Goal: Transaction & Acquisition: Purchase product/service

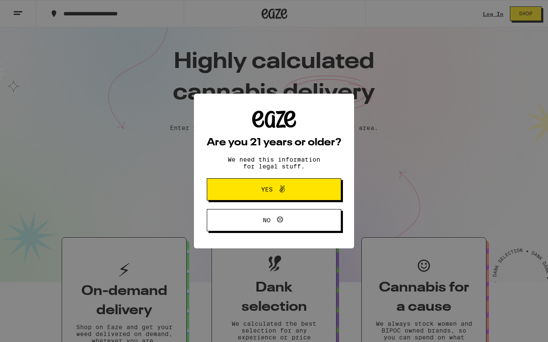
click at [243, 181] on button "Yes" at bounding box center [274, 189] width 134 height 22
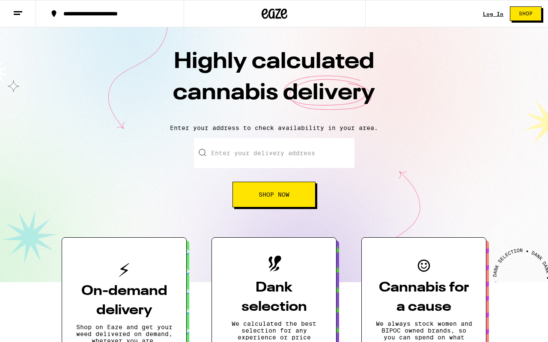
click at [257, 149] on input "Enter your delivery address" at bounding box center [274, 153] width 160 height 30
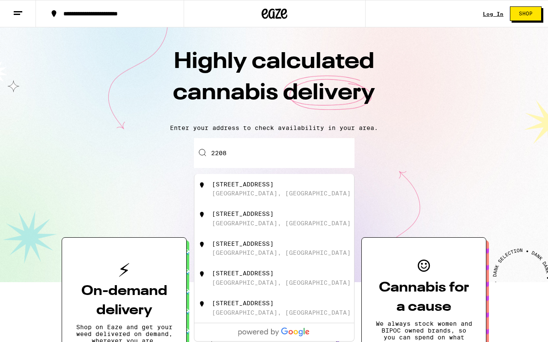
click at [242, 193] on div "[GEOGRAPHIC_DATA], [GEOGRAPHIC_DATA]" at bounding box center [281, 193] width 139 height 7
type input "[STREET_ADDRESS]"
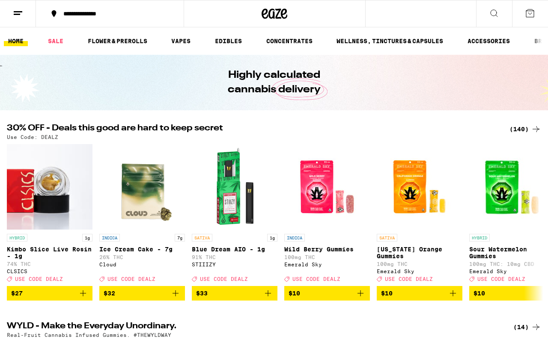
click at [17, 18] on icon at bounding box center [18, 13] width 10 height 10
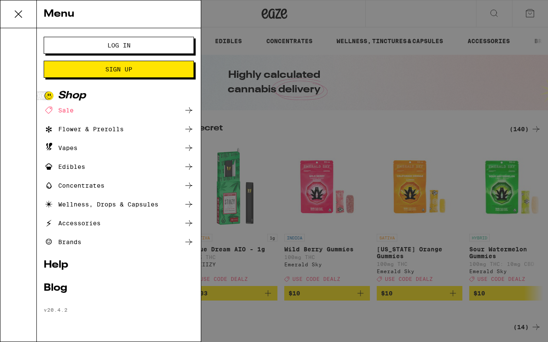
click at [68, 240] on div "Brands" at bounding box center [63, 242] width 38 height 10
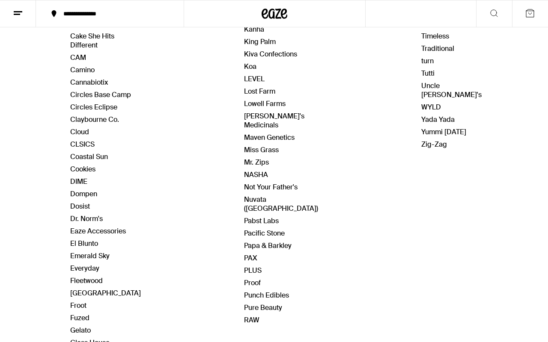
scroll to position [228, 0]
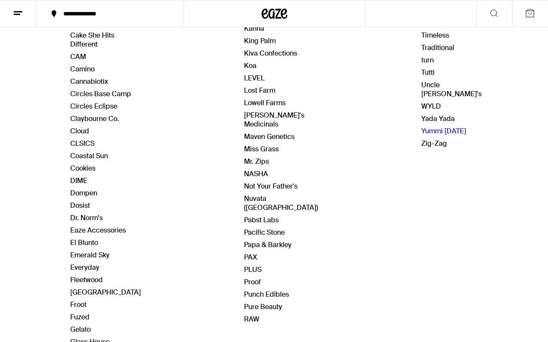
click at [433, 127] on link "Yummi [DATE]" at bounding box center [443, 131] width 45 height 9
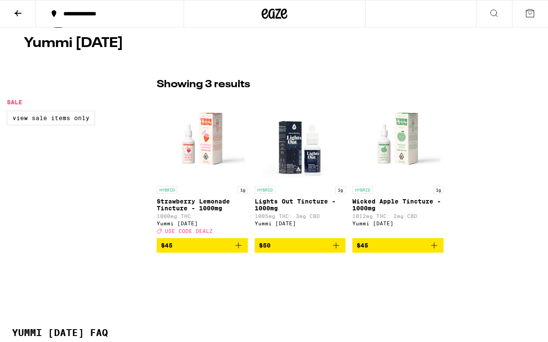
scroll to position [162, 0]
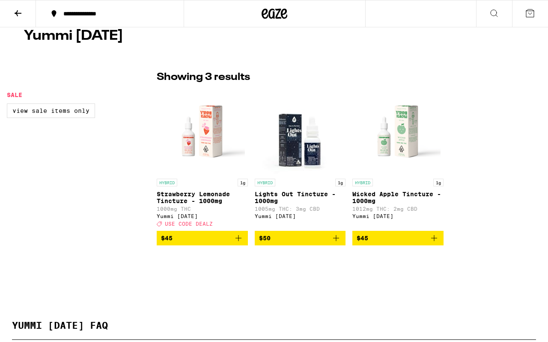
click at [288, 145] on img "Open page for Lights Out Tincture - 1000mg from Yummi Karma" at bounding box center [300, 132] width 86 height 86
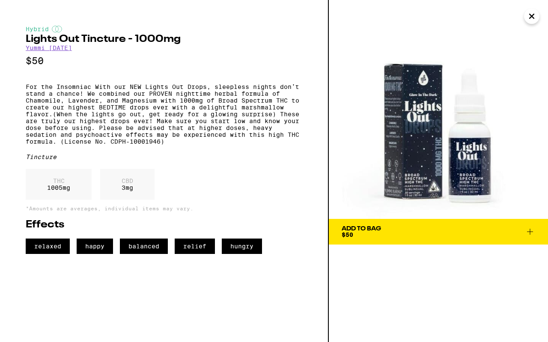
click at [527, 18] on icon "Close" at bounding box center [531, 16] width 10 height 13
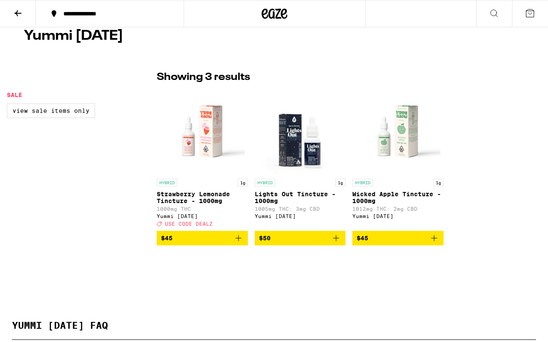
click at [197, 139] on img "Open page for Strawberry Lemonade Tincture - 1000mg from Yummi Karma" at bounding box center [202, 132] width 86 height 86
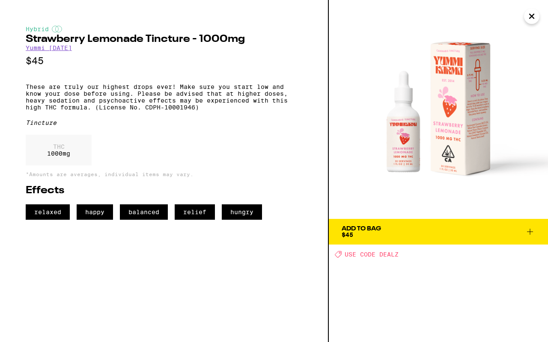
click at [532, 16] on icon "Close" at bounding box center [531, 16] width 4 height 4
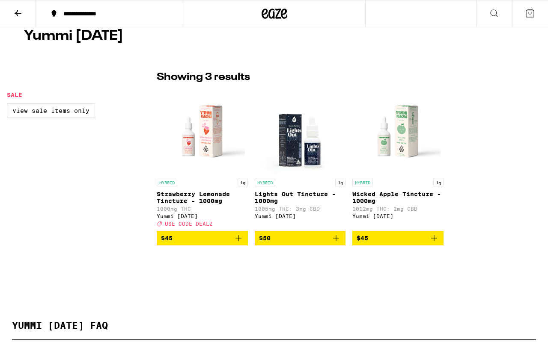
click at [406, 125] on img "Open page for Wicked Apple Tincture - 1000mg from Yummi Karma" at bounding box center [398, 132] width 86 height 86
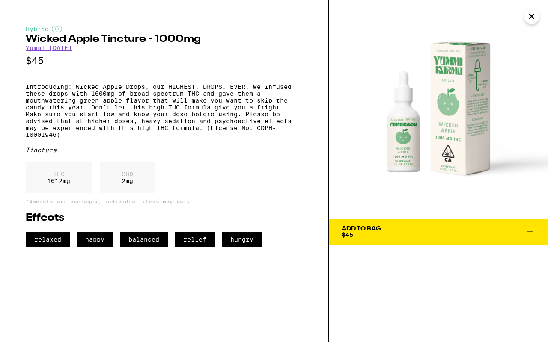
click at [91, 247] on span "happy" at bounding box center [95, 239] width 36 height 15
click at [529, 17] on icon "Close" at bounding box center [531, 16] width 10 height 13
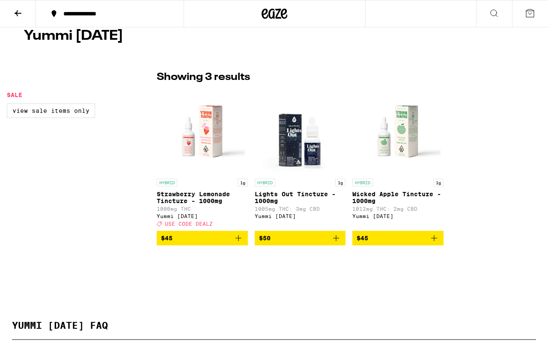
click at [20, 10] on icon at bounding box center [18, 13] width 10 height 10
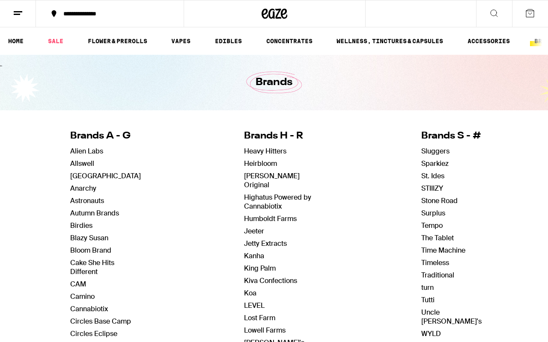
click at [10, 18] on button at bounding box center [18, 13] width 36 height 27
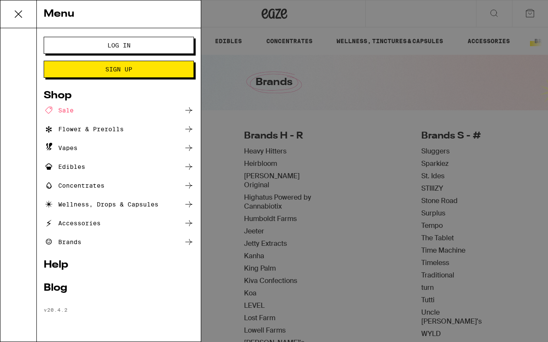
click at [54, 263] on link "Help" at bounding box center [119, 265] width 150 height 10
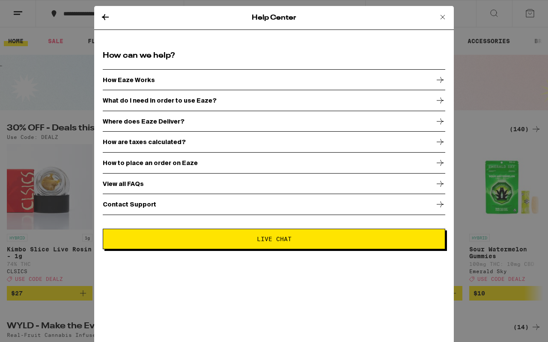
click at [105, 17] on icon at bounding box center [105, 17] width 10 height 10
click at [104, 16] on icon at bounding box center [105, 17] width 7 height 6
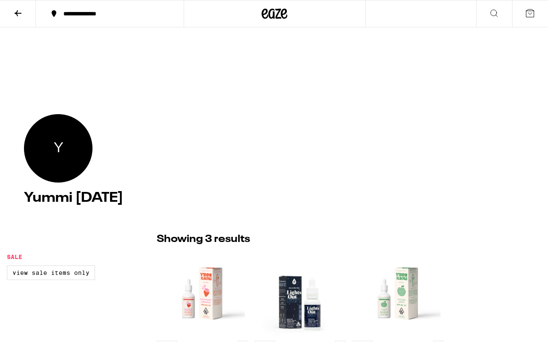
click at [274, 14] on icon at bounding box center [275, 13] width 26 height 15
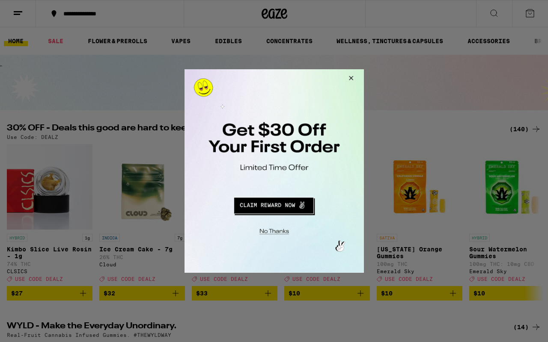
click at [350, 79] on button "Close Modal" at bounding box center [349, 79] width 23 height 21
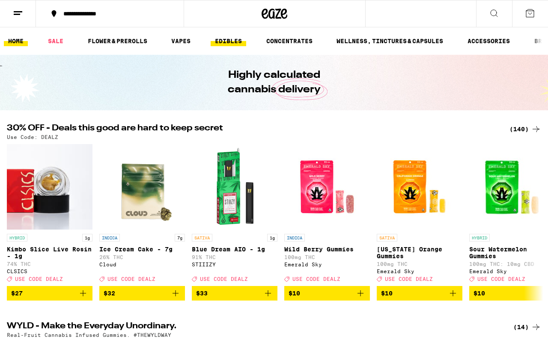
click at [240, 41] on link "EDIBLES" at bounding box center [229, 41] width 36 height 10
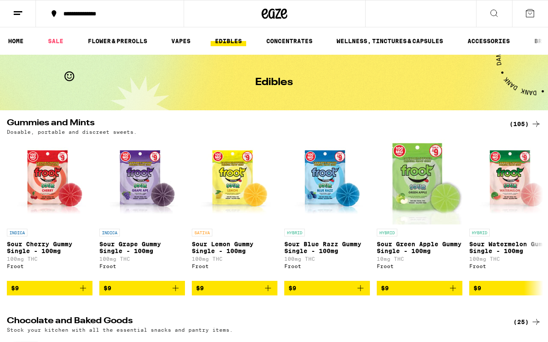
click at [16, 12] on icon at bounding box center [18, 13] width 10 height 10
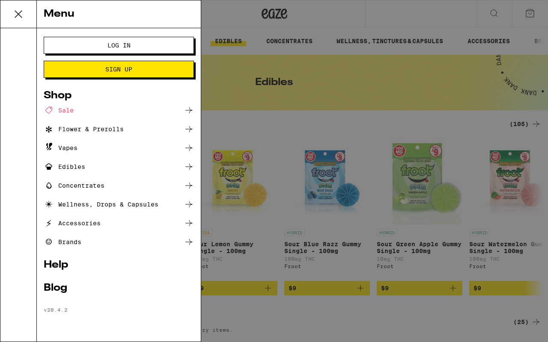
click at [76, 242] on div "Brands" at bounding box center [63, 242] width 38 height 10
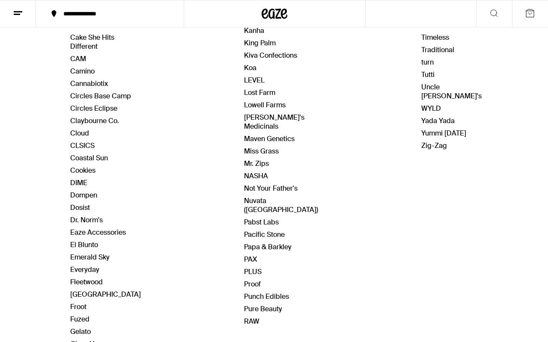
scroll to position [231, 0]
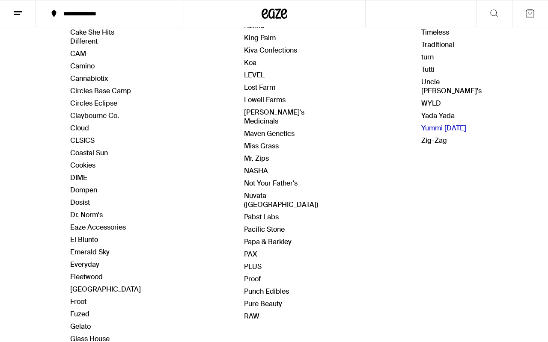
click at [434, 124] on link "Yummi [DATE]" at bounding box center [443, 128] width 45 height 9
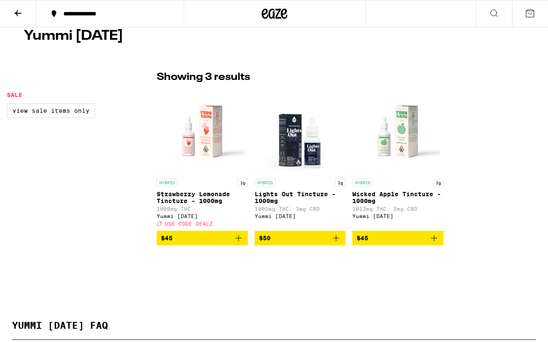
scroll to position [163, 0]
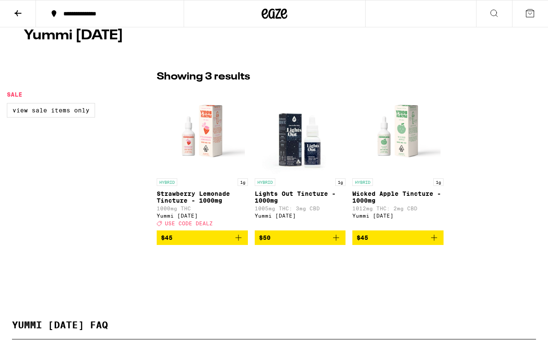
click at [200, 130] on img "Open page for Strawberry Lemonade Tincture - 1000mg from Yummi Karma" at bounding box center [202, 132] width 86 height 86
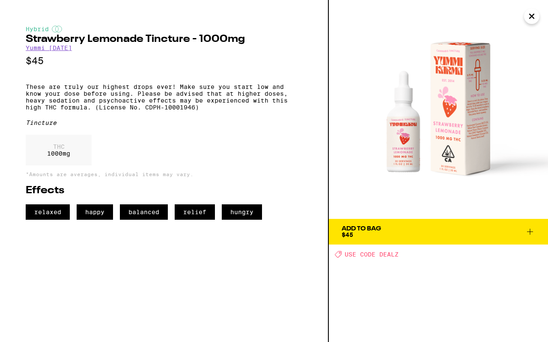
click at [533, 14] on icon "Close" at bounding box center [531, 16] width 4 height 4
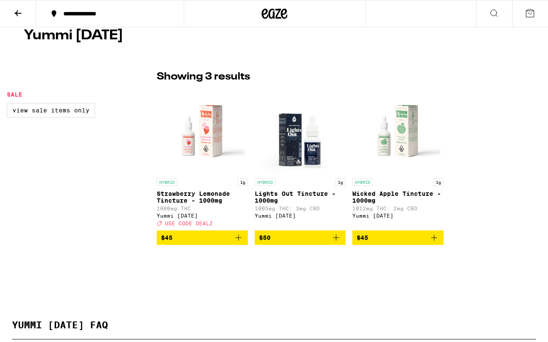
click at [404, 140] on img "Open page for Wicked Apple Tincture - 1000mg from Yummi Karma" at bounding box center [398, 132] width 86 height 86
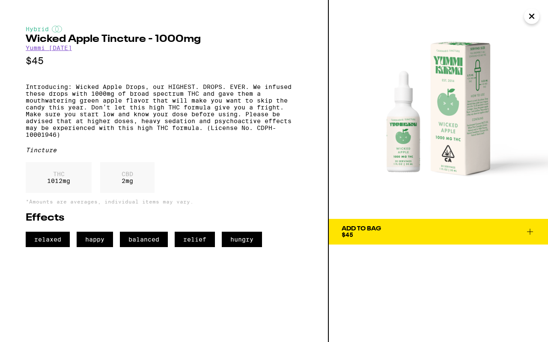
click at [528, 20] on icon "Close" at bounding box center [531, 16] width 10 height 13
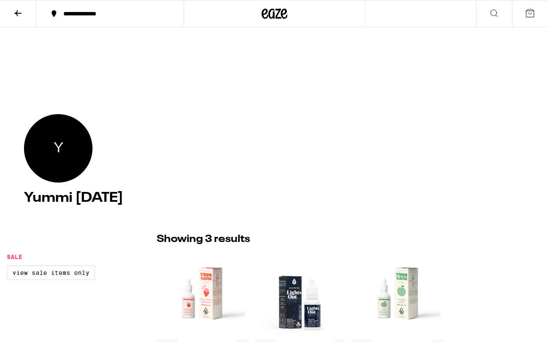
click at [21, 12] on icon at bounding box center [18, 13] width 10 height 10
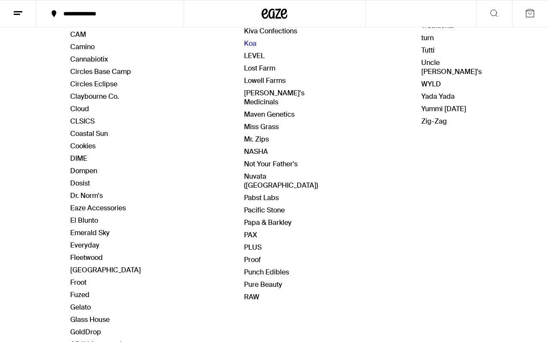
scroll to position [258, 0]
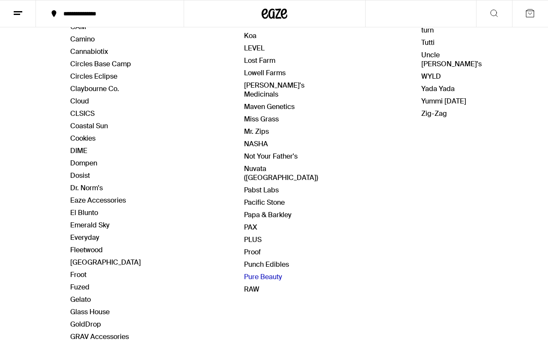
click at [251, 273] on link "Pure Beauty" at bounding box center [263, 277] width 38 height 9
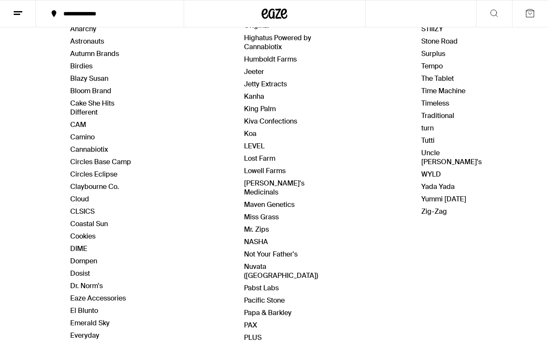
scroll to position [166, 0]
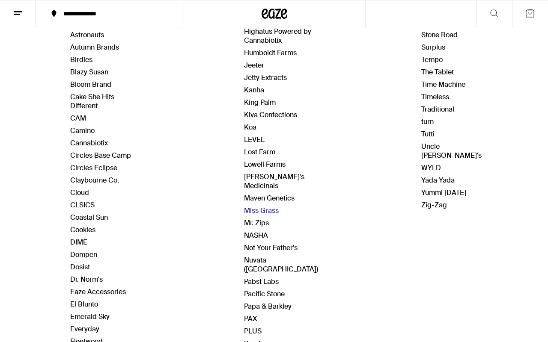
click at [251, 206] on link "Miss Grass" at bounding box center [261, 210] width 35 height 9
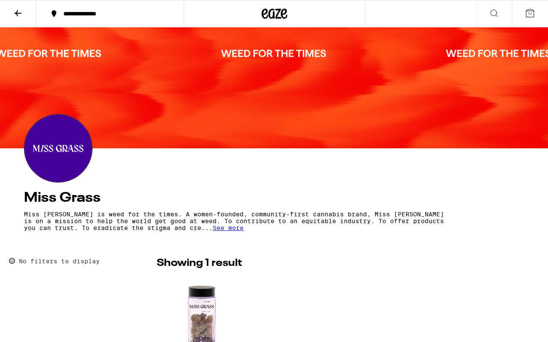
click at [19, 10] on icon at bounding box center [18, 13] width 10 height 10
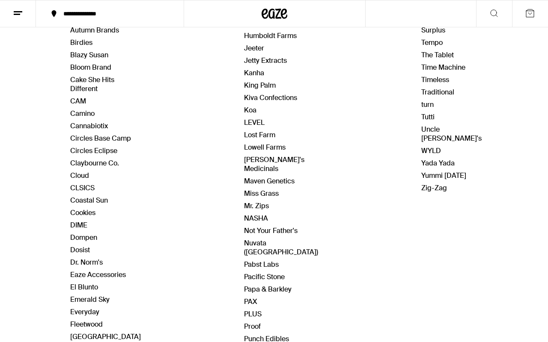
scroll to position [181, 0]
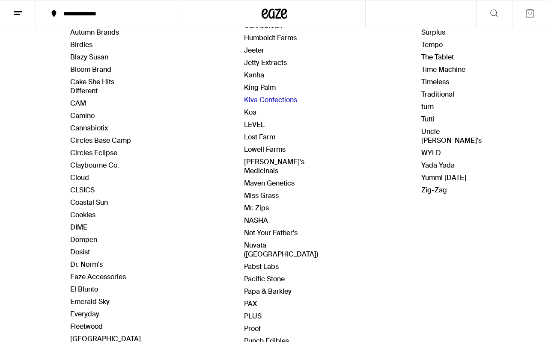
click at [258, 95] on link "Kiva Confections" at bounding box center [270, 99] width 53 height 9
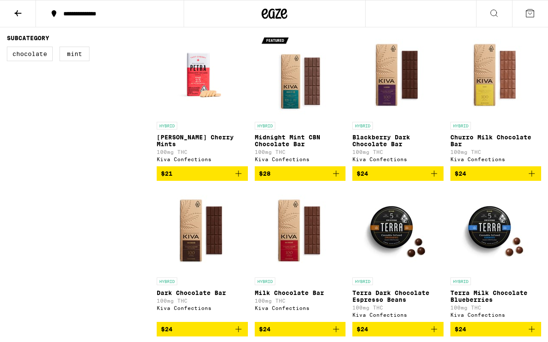
scroll to position [246, 0]
